Goal: Task Accomplishment & Management: Manage account settings

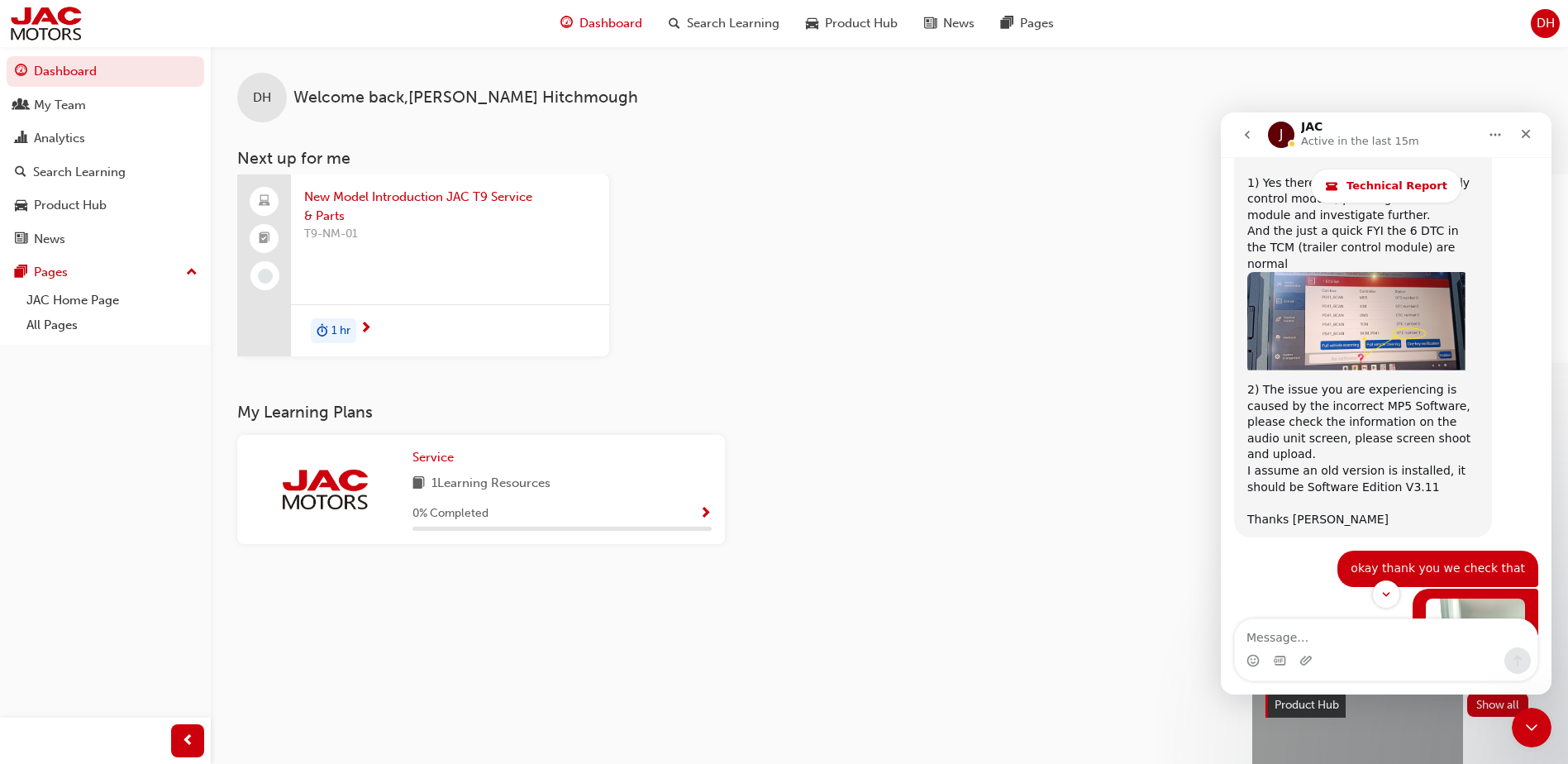
scroll to position [2762, 0]
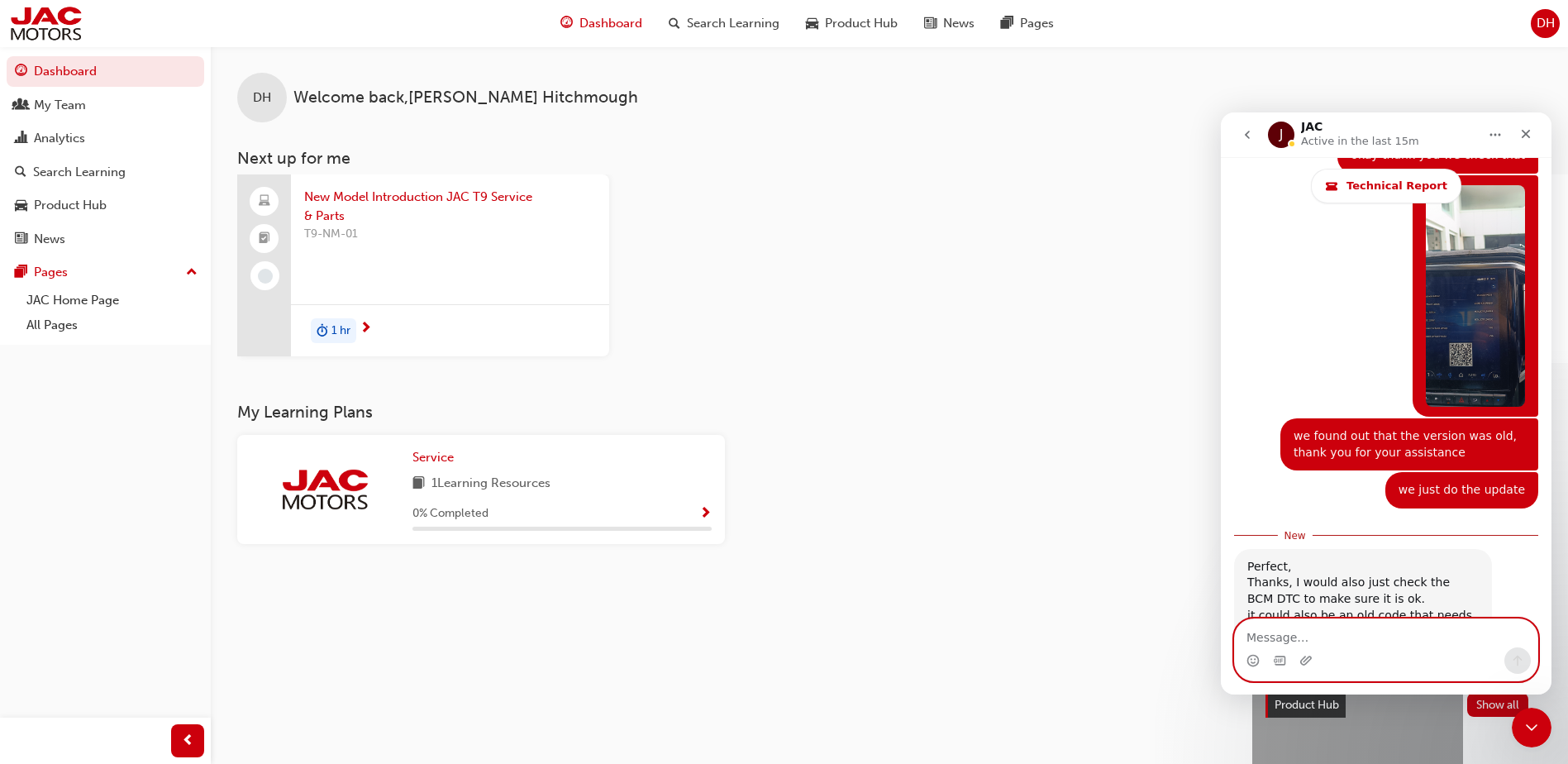
click at [1347, 635] on textarea "Message…" at bounding box center [1386, 633] width 303 height 28
type textarea "Yes. Thank you"
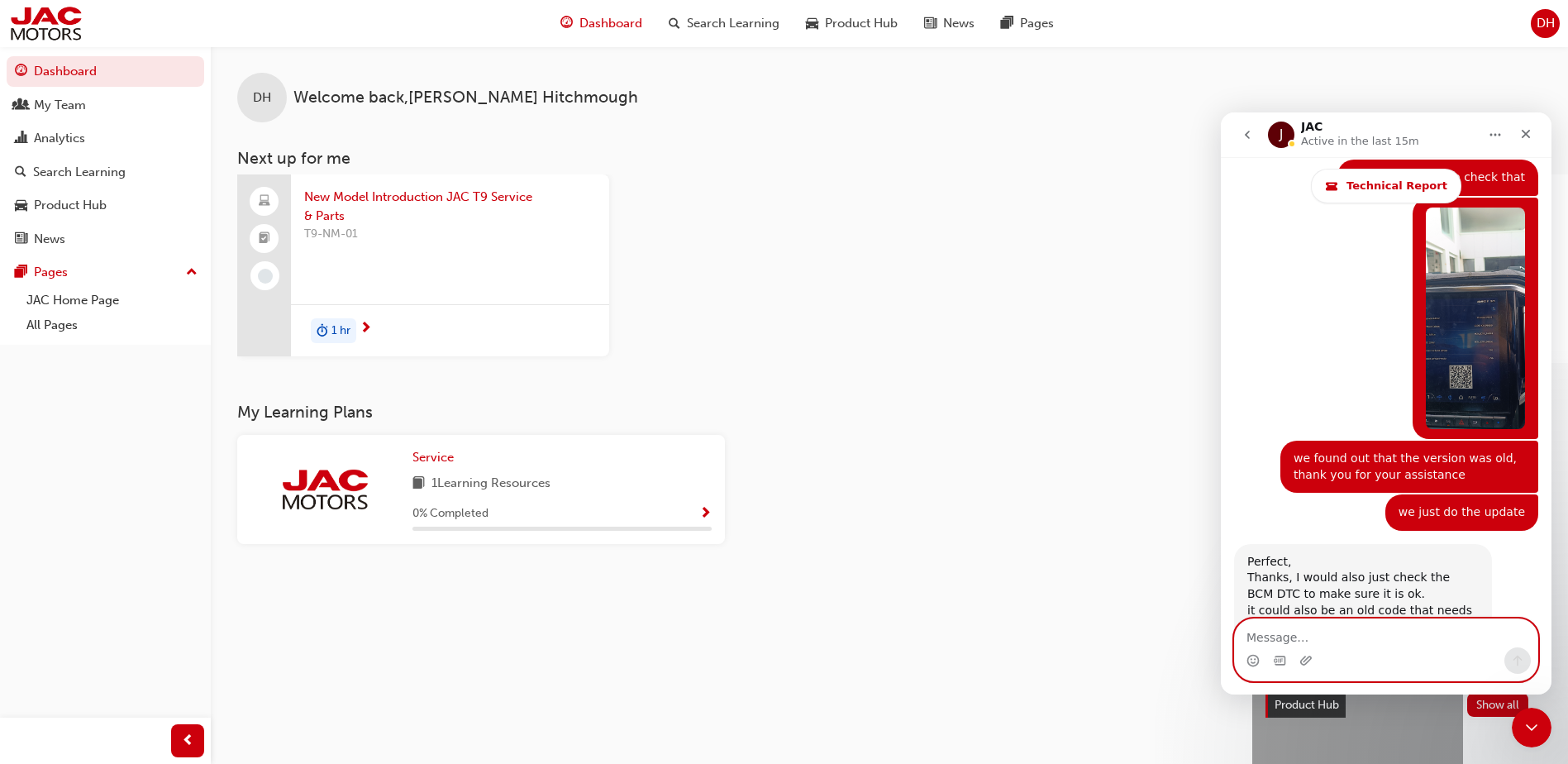
scroll to position [2829, 0]
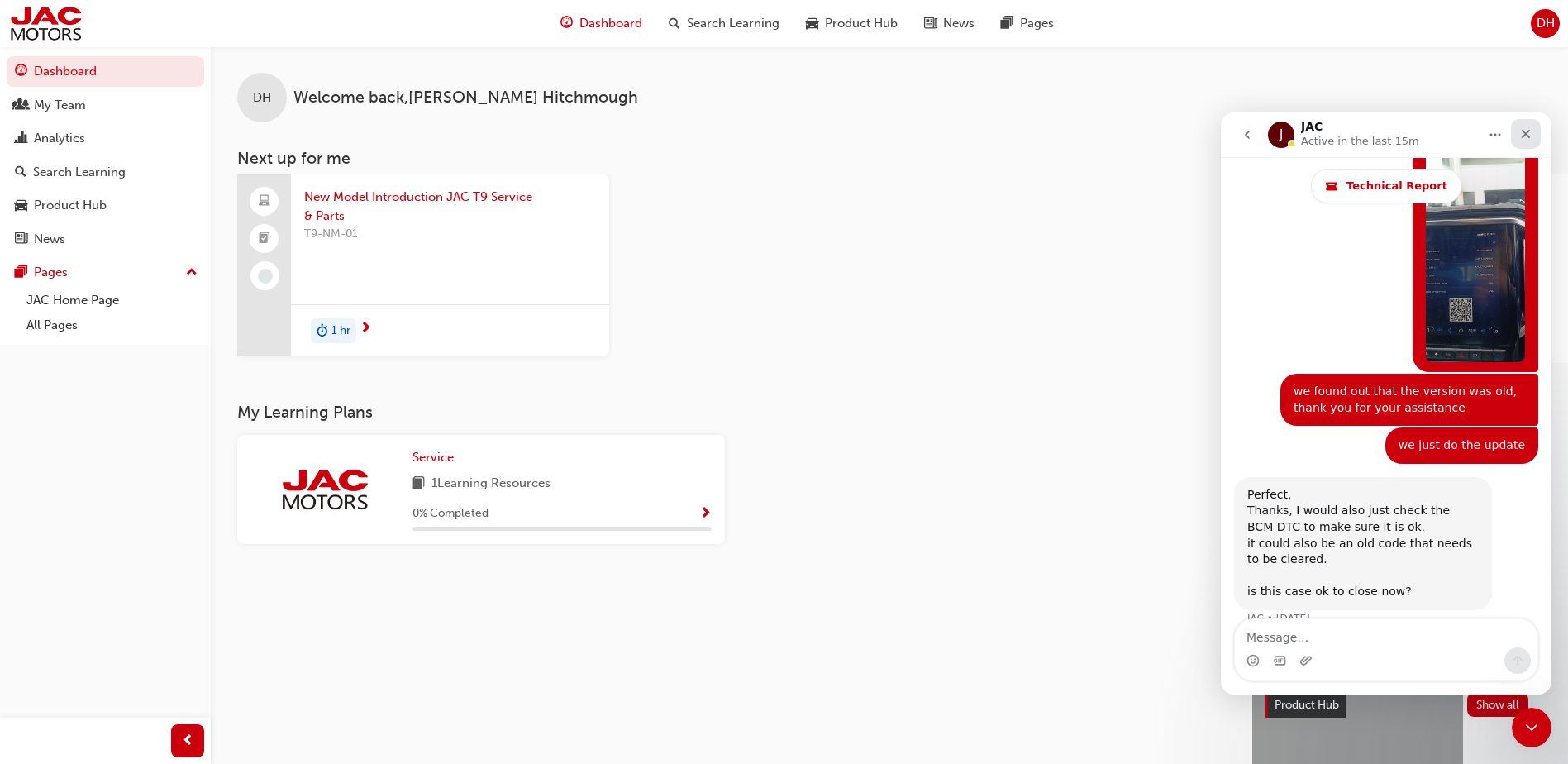
click at [1533, 143] on div "Close" at bounding box center [1526, 133] width 30 height 30
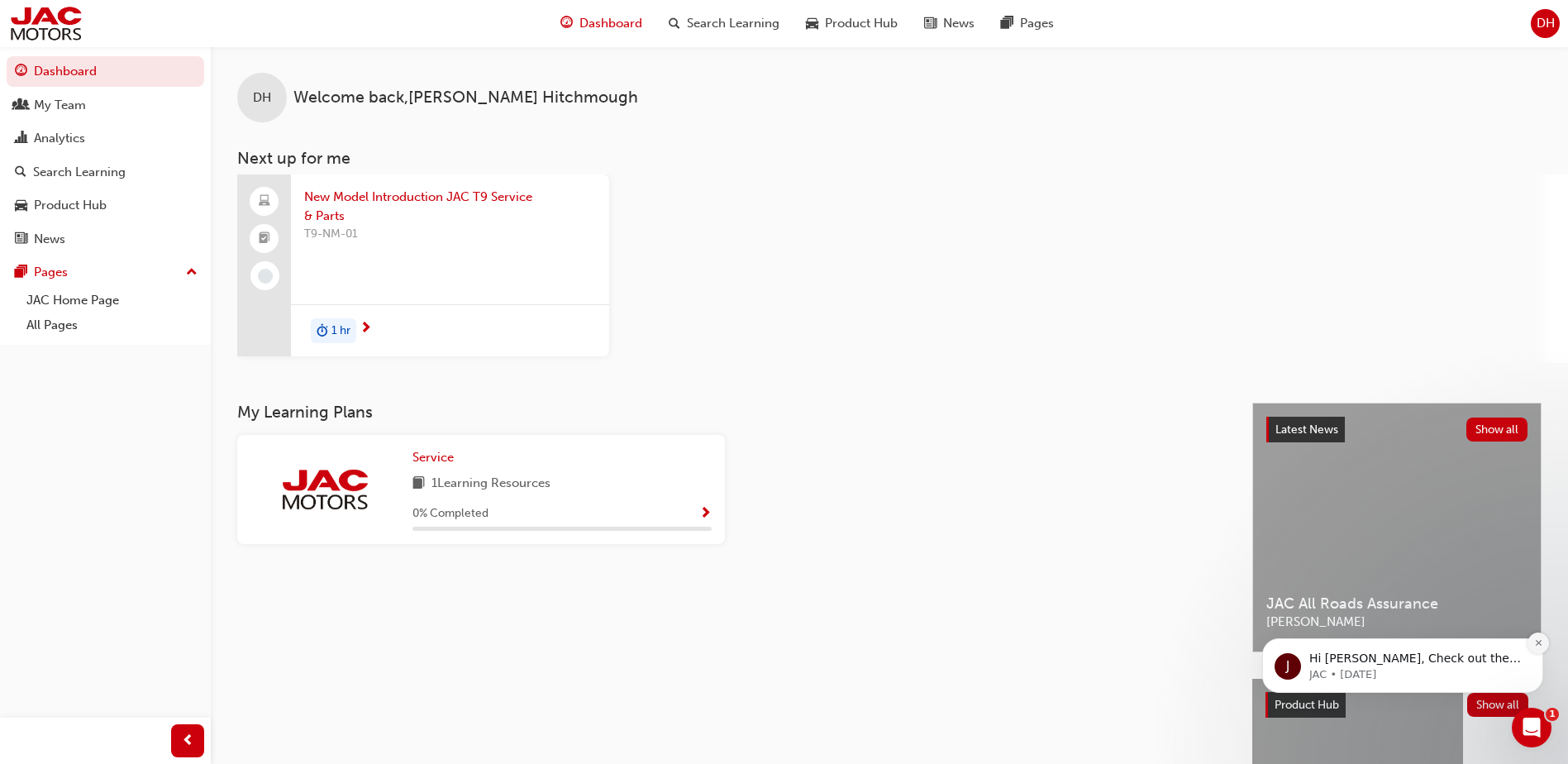
click at [1541, 641] on icon "Dismiss notification" at bounding box center [1537, 643] width 5 height 5
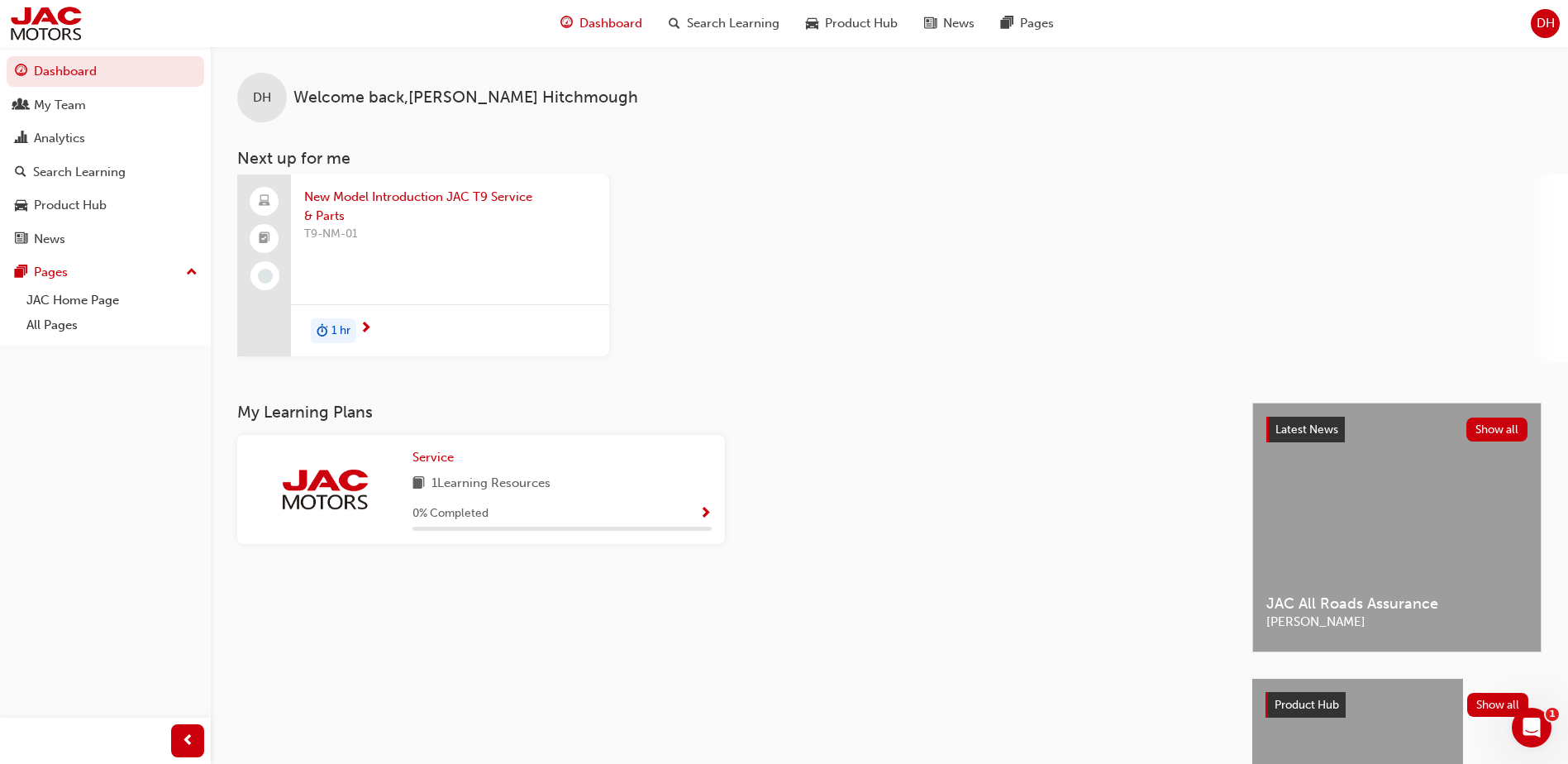
click at [1548, 20] on span "DH" at bounding box center [1546, 23] width 18 height 19
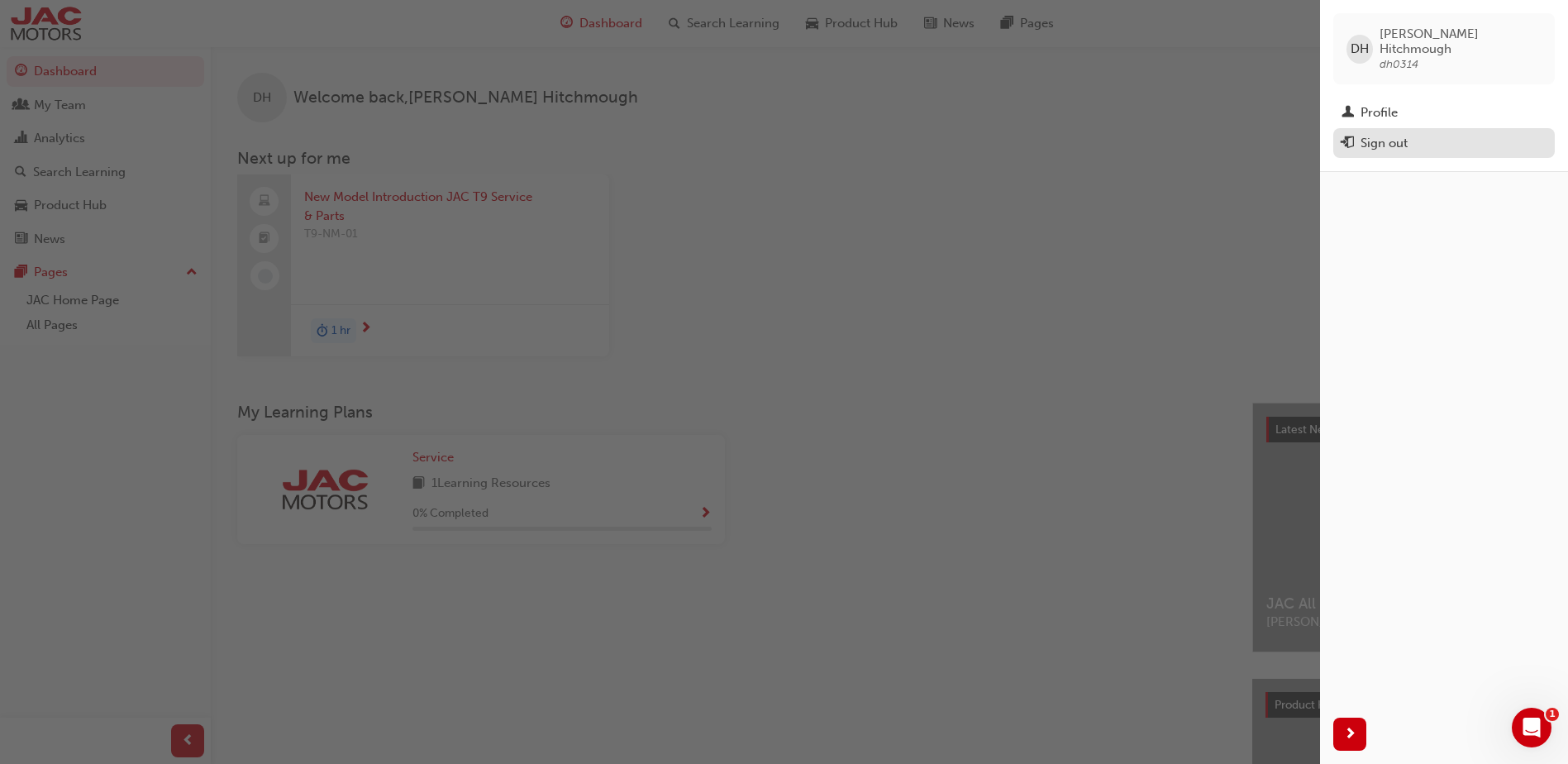
click at [1398, 134] on div "Sign out" at bounding box center [1384, 143] width 47 height 19
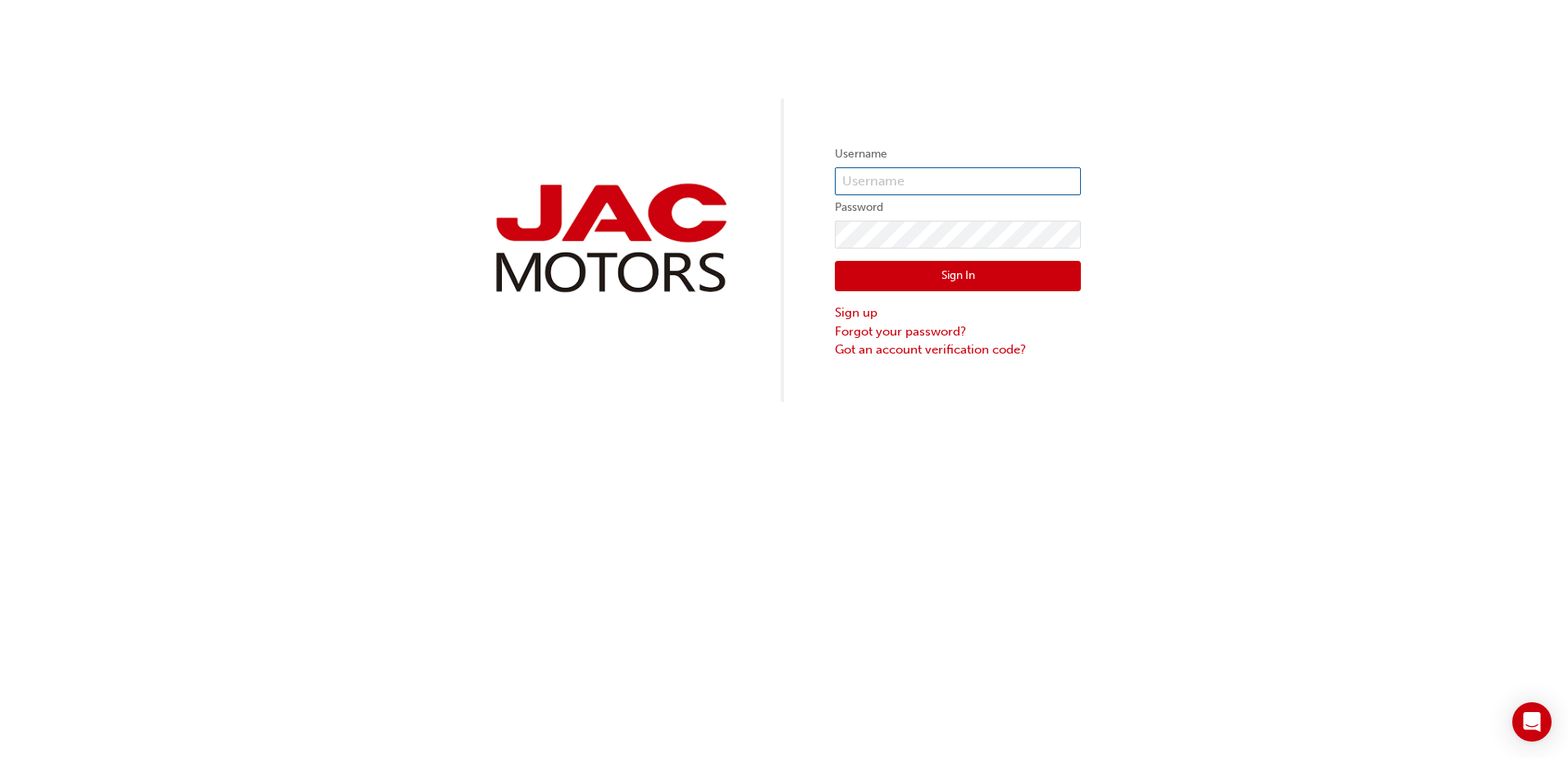
type input "dh0314"
click at [702, 168] on div "Username dh0314 Password Sign In Sign up Forgot your password? Got an account v…" at bounding box center [784, 201] width 1568 height 402
click at [756, 199] on div "Username dh0314 Password Sign In Sign up Forgot your password? Got an account v…" at bounding box center [784, 201] width 1568 height 402
drag, startPoint x: 927, startPoint y: 183, endPoint x: 740, endPoint y: 161, distance: 188.3
click at [741, 161] on div "Username dh0314 Password Sign In Sign up Forgot your password? Got an account v…" at bounding box center [784, 201] width 1568 height 402
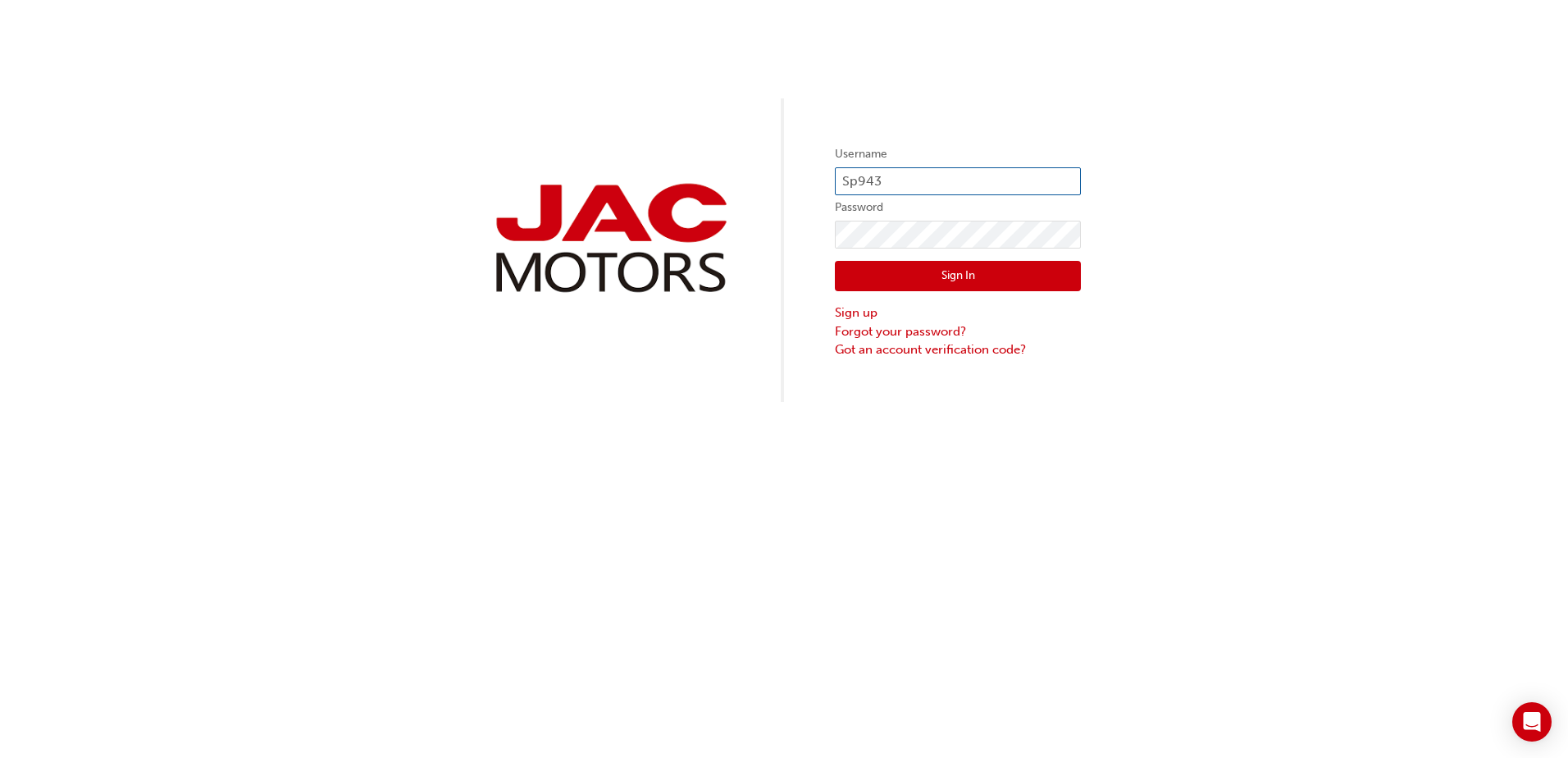
type input "SP943"
click button "Sign In" at bounding box center [958, 276] width 246 height 31
